Goal: Information Seeking & Learning: Learn about a topic

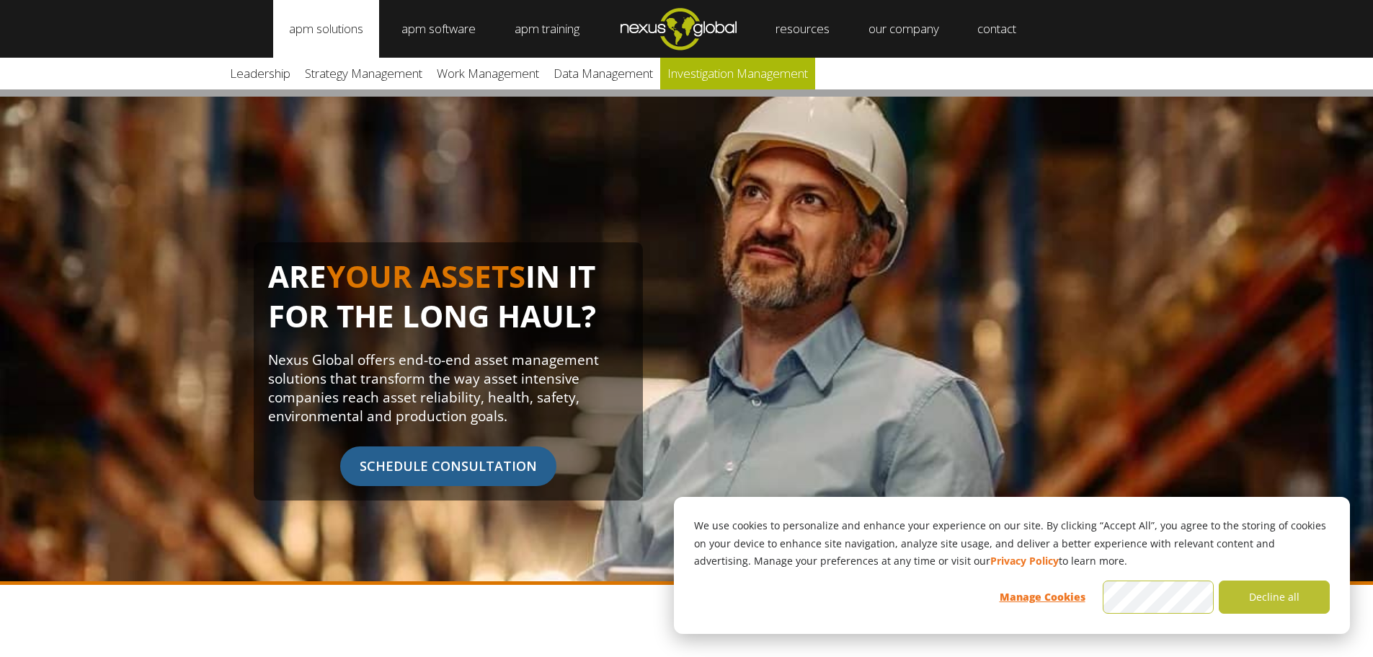
click at [696, 76] on link "Investigation Management" at bounding box center [737, 74] width 155 height 32
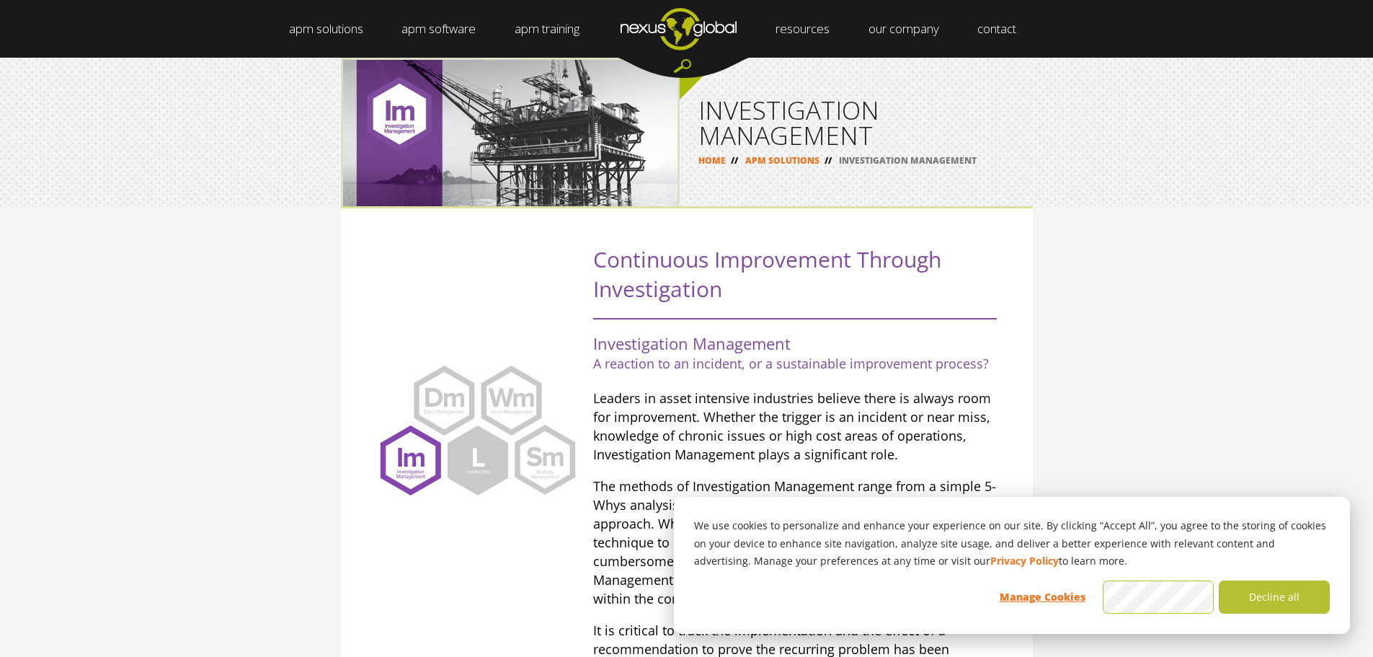
click at [1116, 284] on div ".st0 { fill: #FFFFFF; } .st1 { display: none; fill: #CAC8C8; } .st2 { fill: #CA…" at bounding box center [686, 503] width 1373 height 595
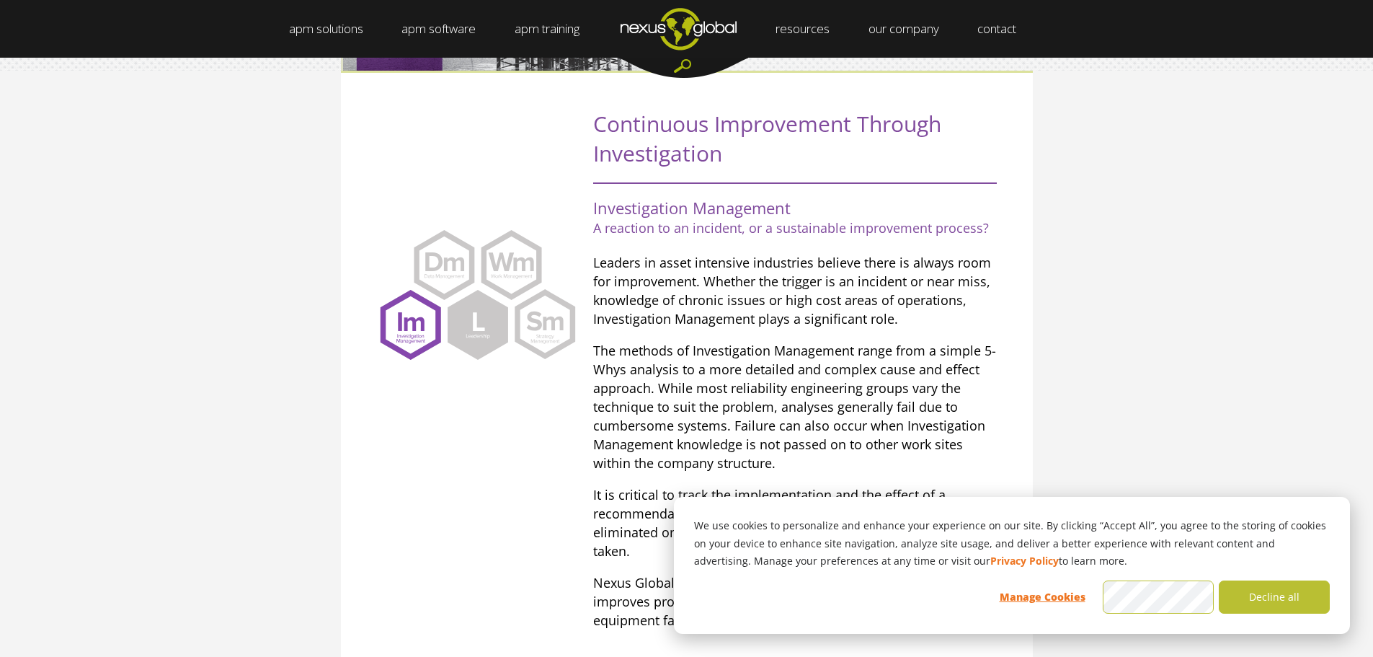
scroll to position [174, 0]
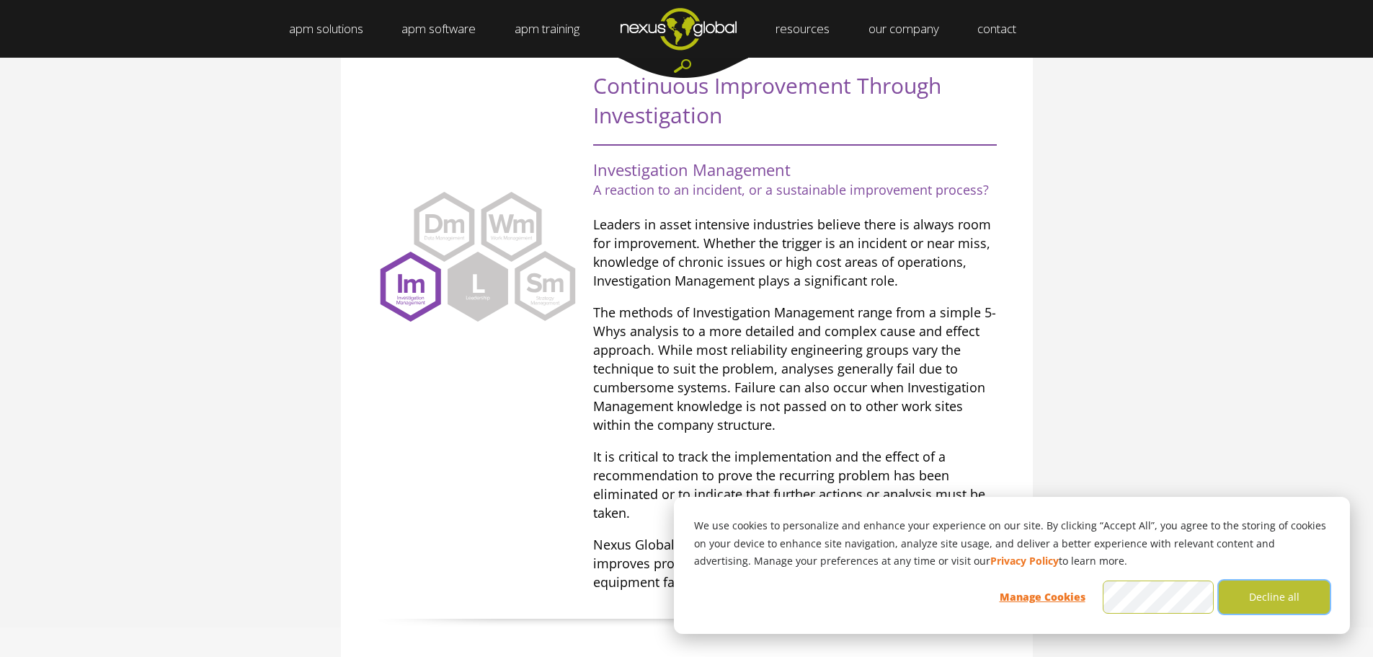
click at [1238, 592] on button "Decline all" at bounding box center [1274, 596] width 111 height 33
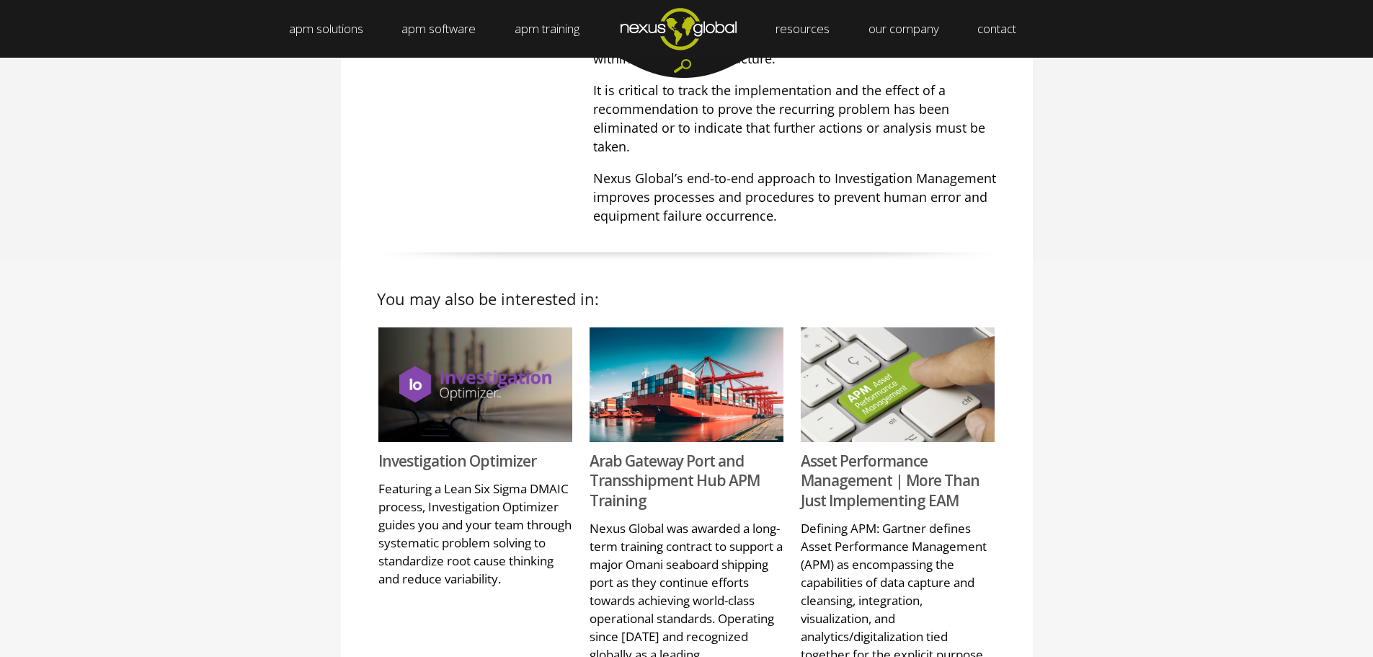
scroll to position [534, 0]
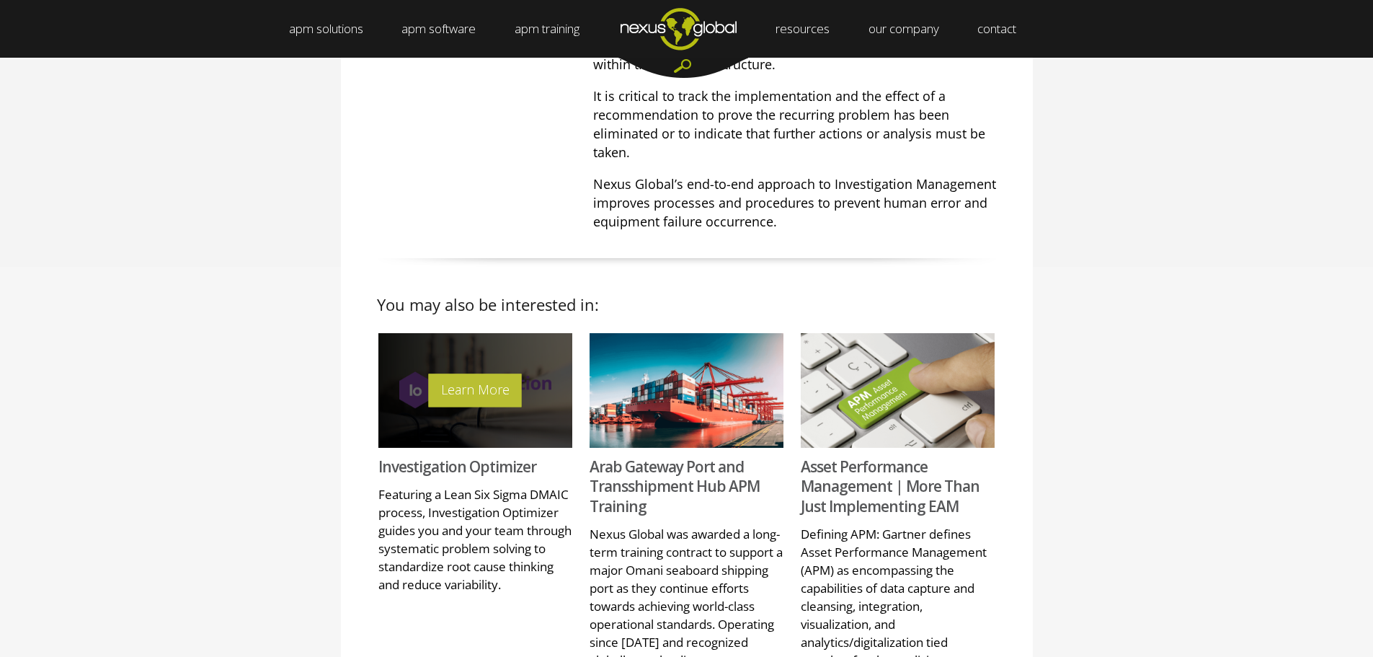
click at [421, 442] on div "Learn More" at bounding box center [475, 390] width 194 height 115
click at [482, 400] on link "Learn More" at bounding box center [475, 390] width 93 height 32
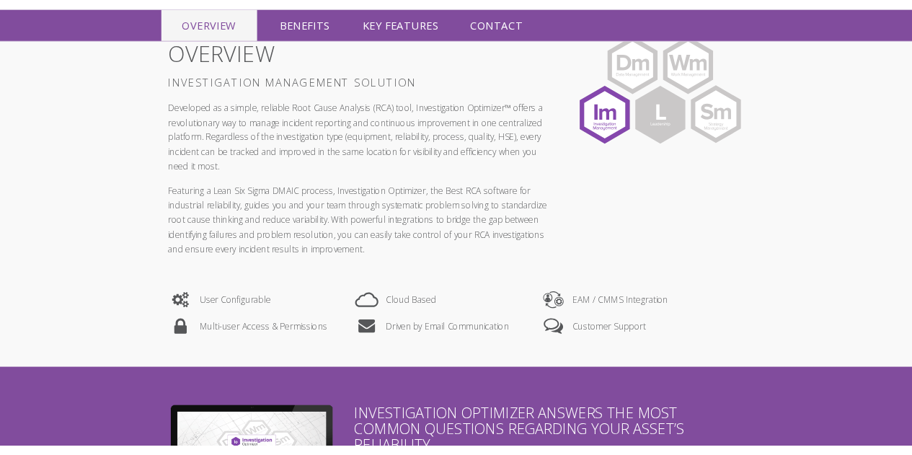
scroll to position [432, 0]
